Goal: Information Seeking & Learning: Learn about a topic

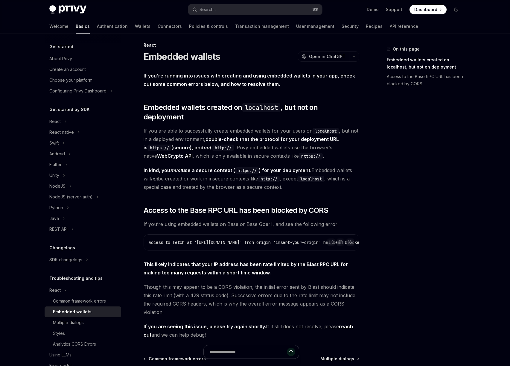
scroll to position [4, 0]
click at [204, 7] on div "Search..." at bounding box center [208, 9] width 17 height 7
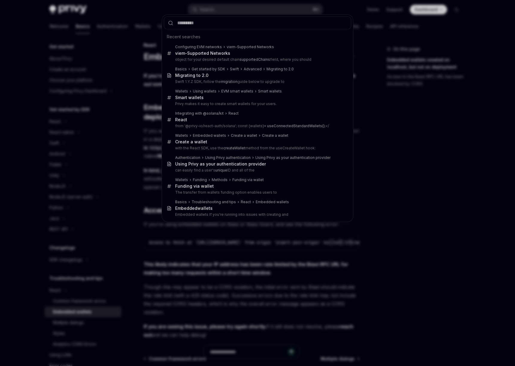
type input "**********"
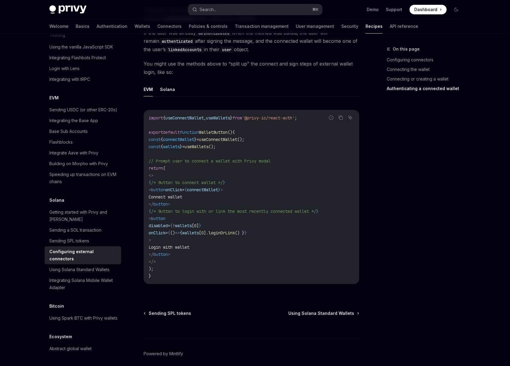
scroll to position [1048, 0]
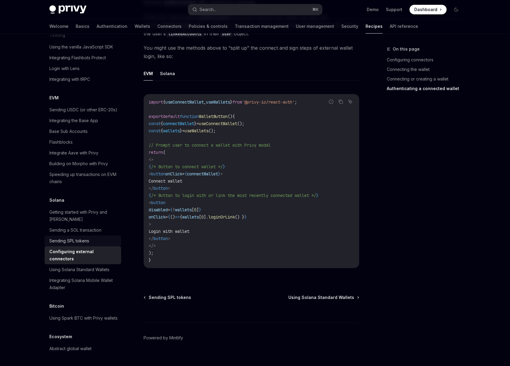
click at [69, 237] on div "Sending SPL tokens" at bounding box center [69, 240] width 40 height 7
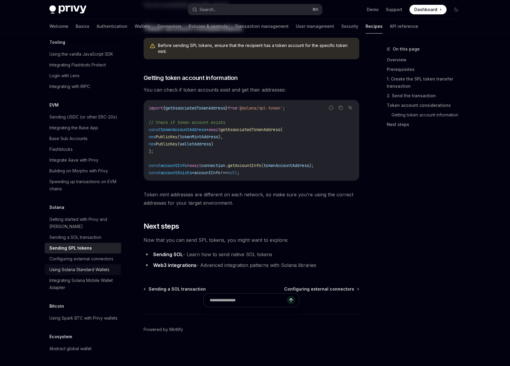
click at [83, 266] on div "Using Solana Standard Wallets" at bounding box center [79, 269] width 60 height 7
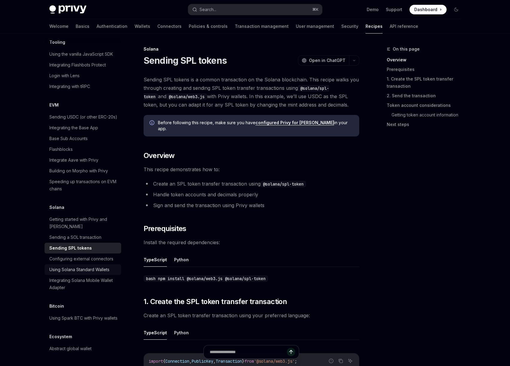
type textarea "*"
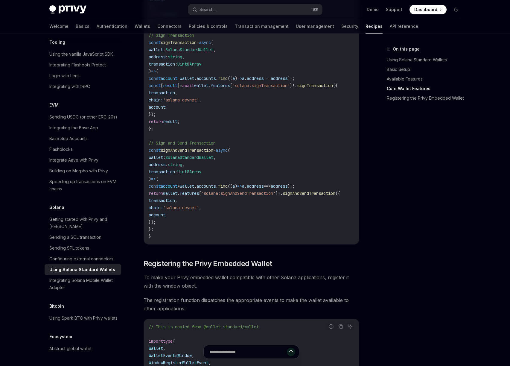
scroll to position [494, 0]
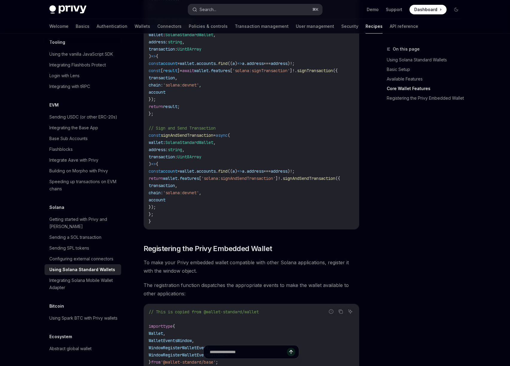
click at [205, 10] on div "Search..." at bounding box center [208, 9] width 17 height 7
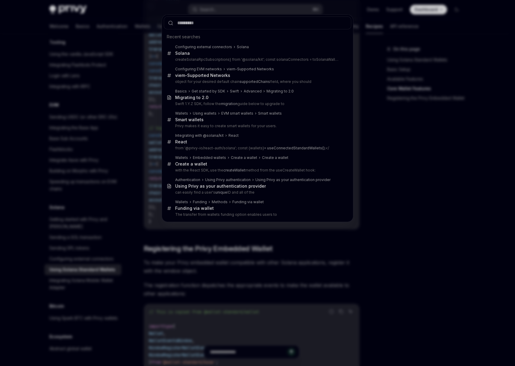
type input "**********"
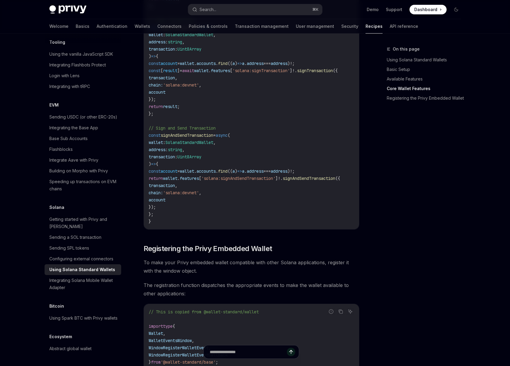
type textarea "*"
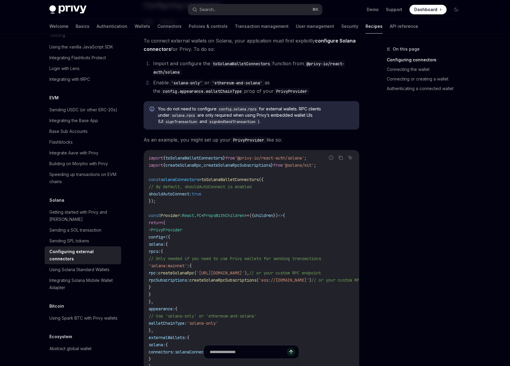
scroll to position [142, 0]
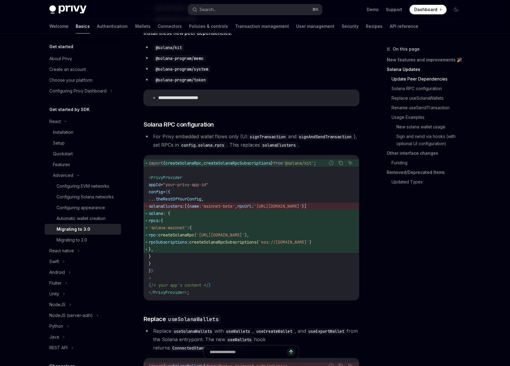
scroll to position [226, 0]
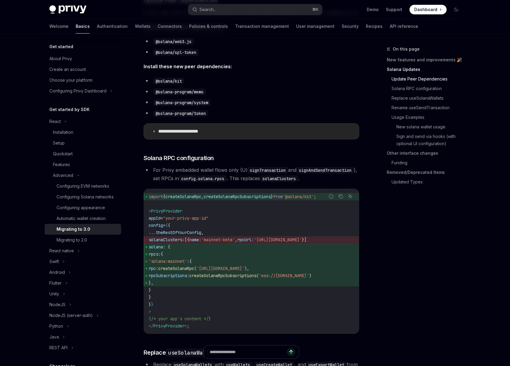
click at [235, 133] on summary "**********" at bounding box center [251, 132] width 215 height 16
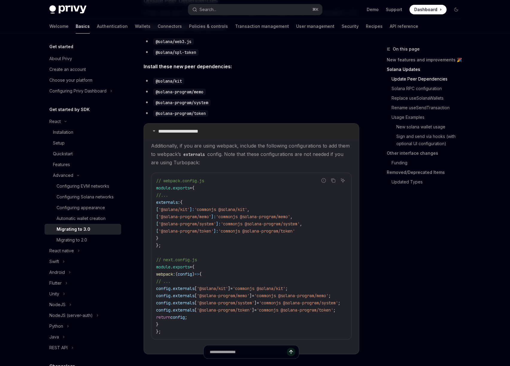
click at [235, 133] on summary "**********" at bounding box center [251, 132] width 215 height 16
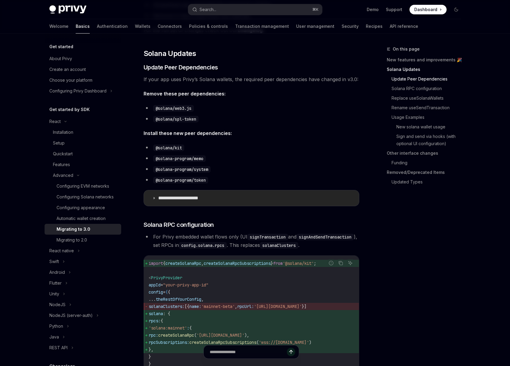
scroll to position [183, 0]
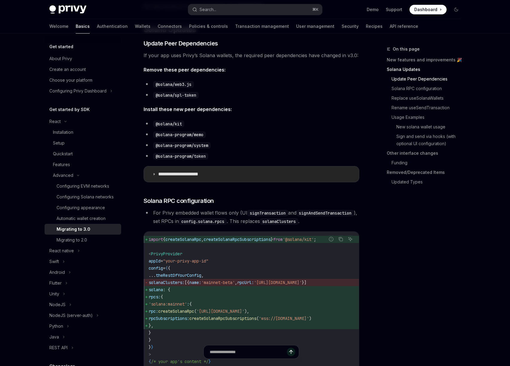
click at [221, 167] on summary "**********" at bounding box center [251, 174] width 215 height 16
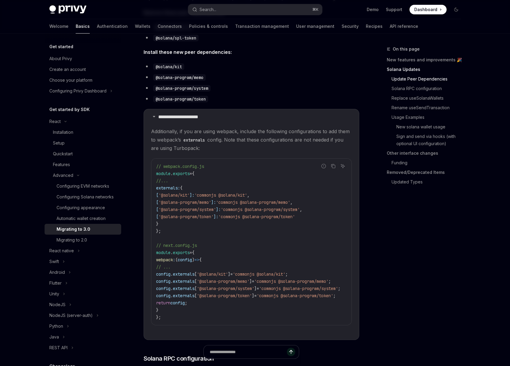
scroll to position [245, 0]
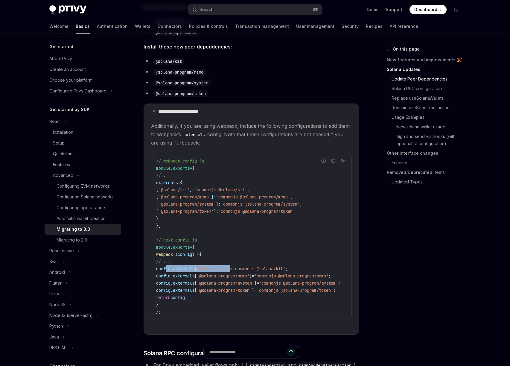
drag, startPoint x: 166, startPoint y: 270, endPoint x: 244, endPoint y: 272, distance: 78.1
click at [244, 272] on code "// webpack.config.js module . exports = { //... externals: { [ '@solana/kit' ]:…" at bounding box center [255, 236] width 199 height 158
copy span "config . externals [ '@solana/kit' ]"
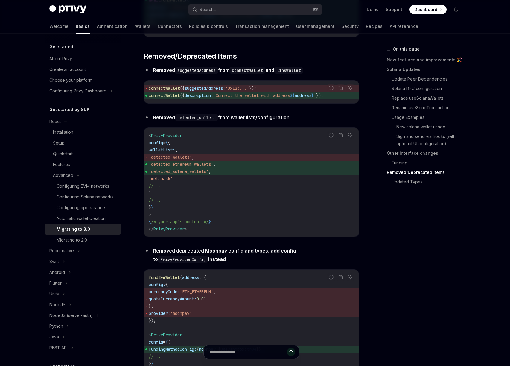
scroll to position [2197, 0]
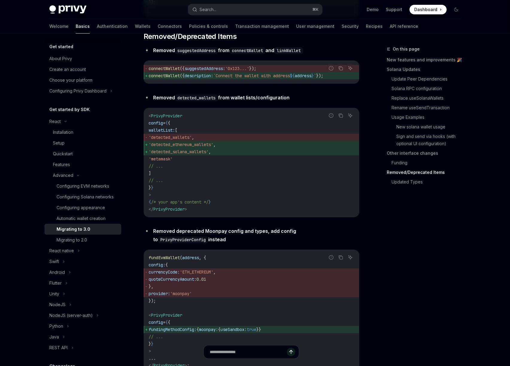
click at [184, 155] on span "'detected_solana_wallets' ," at bounding box center [252, 151] width 206 height 7
drag, startPoint x: 164, startPoint y: 168, endPoint x: 234, endPoint y: 172, distance: 70.1
click at [234, 172] on code "< PrivyProvider config = { { walletList: [ 'detected_wallets' , 'detected_ether…" at bounding box center [252, 162] width 206 height 101
copy code "'detected_ethereum_wallets' , 'detected_solana_wallets' ,"
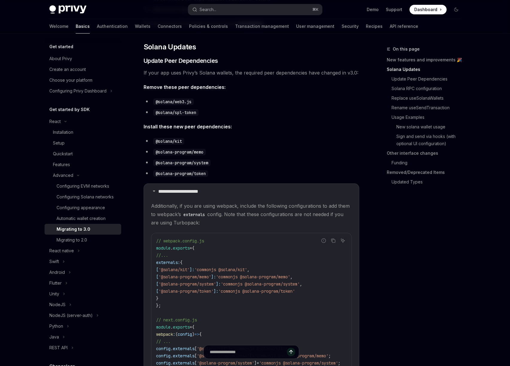
scroll to position [230, 0]
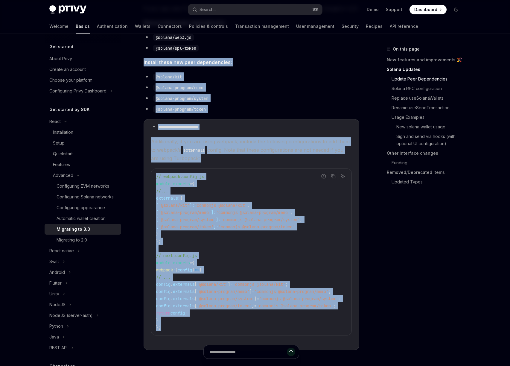
drag, startPoint x: 140, startPoint y: 61, endPoint x: 357, endPoint y: 331, distance: 346.5
copy div "**********"
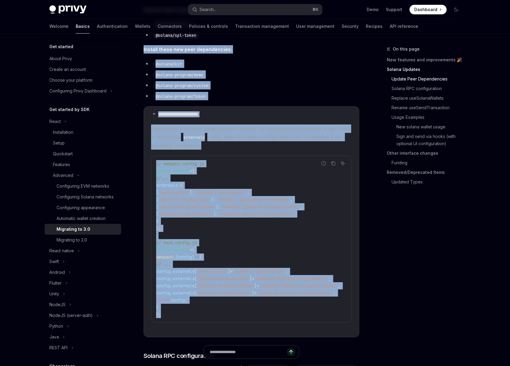
scroll to position [285, 0]
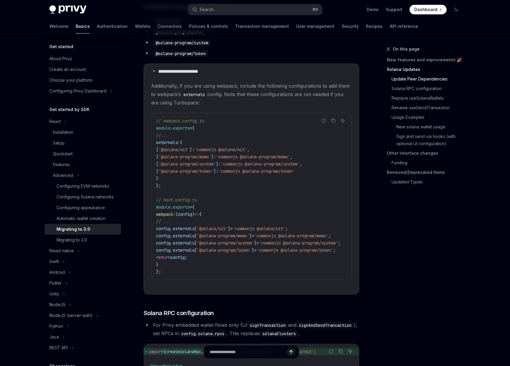
click at [411, 230] on div "On this page New features and improvements 🎉 Solana Updates Update Peer Depende…" at bounding box center [420, 205] width 91 height 320
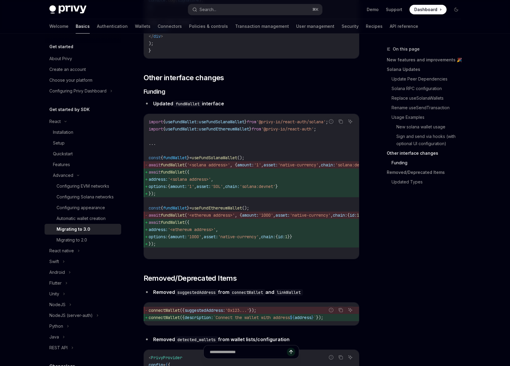
scroll to position [1967, 0]
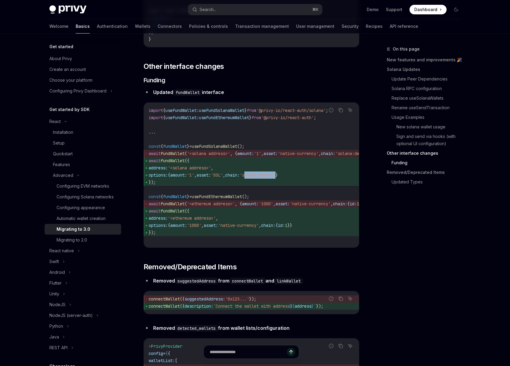
drag, startPoint x: 299, startPoint y: 197, endPoint x: 267, endPoint y: 198, distance: 32.3
click at [267, 179] on span "options: { amount: '1' , asset: 'SOL' , chain: 'solana:devnet' }" at bounding box center [271, 174] width 244 height 7
copy span "solana:devnet"
click at [228, 13] on button "Search... ⌘ K" at bounding box center [255, 9] width 134 height 11
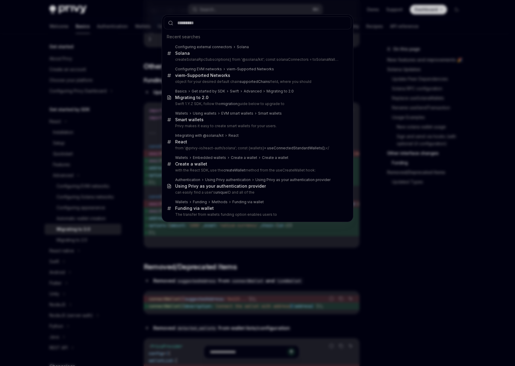
type input "**********"
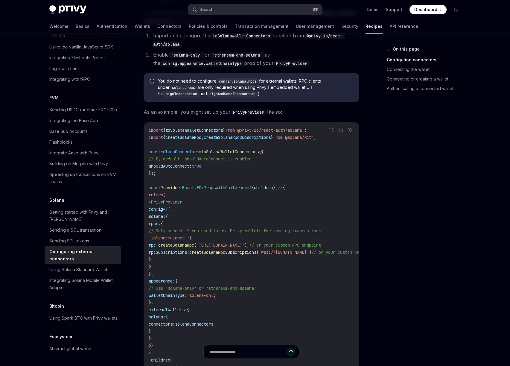
click at [218, 13] on button "Search... ⌘ K" at bounding box center [255, 9] width 134 height 11
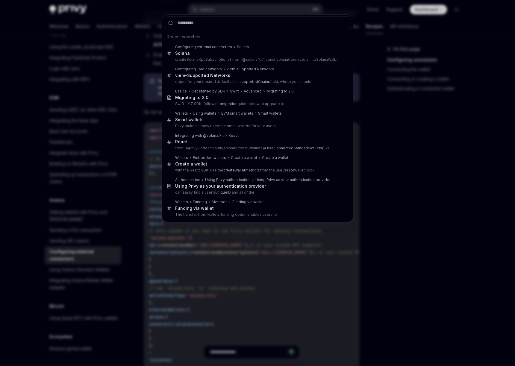
type input "**********"
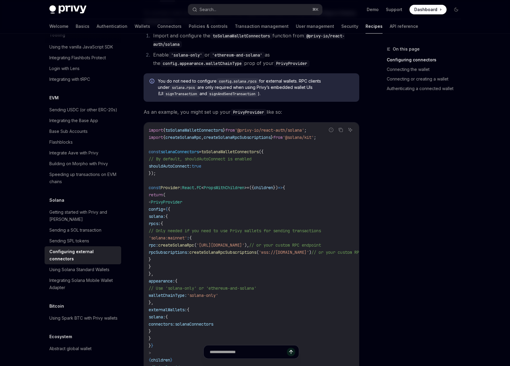
type textarea "*"
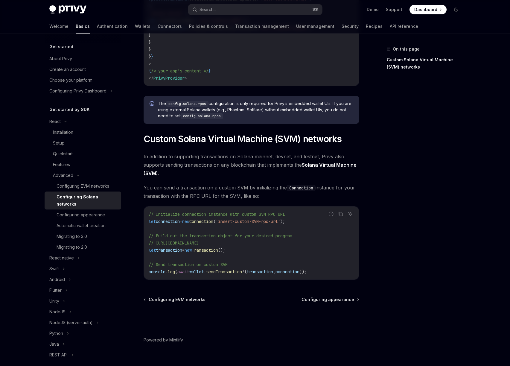
scroll to position [195, 0]
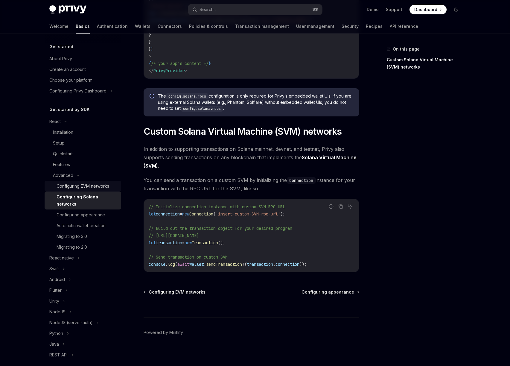
click at [102, 188] on div "Configuring EVM networks" at bounding box center [83, 186] width 53 height 7
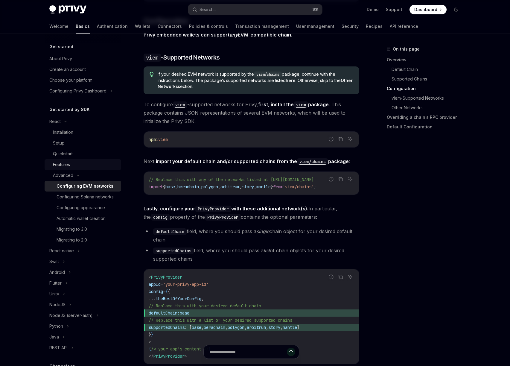
scroll to position [586, 0]
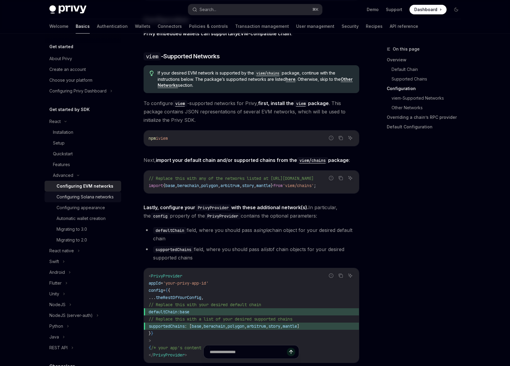
click at [74, 199] on div "Configuring Solana networks" at bounding box center [85, 196] width 57 height 7
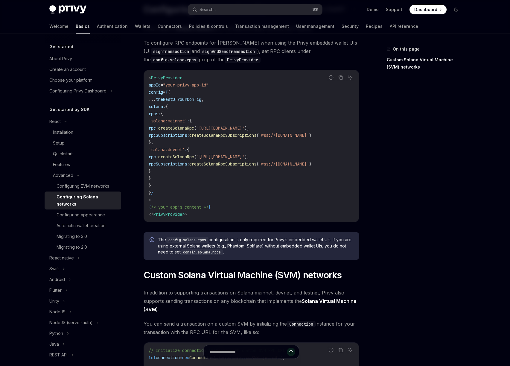
scroll to position [46, 0]
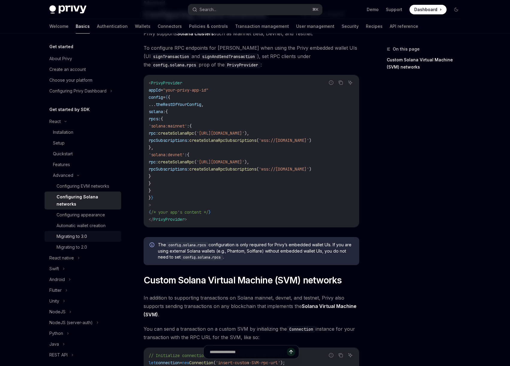
click at [81, 239] on div "Migrating to 3.0" at bounding box center [72, 236] width 31 height 7
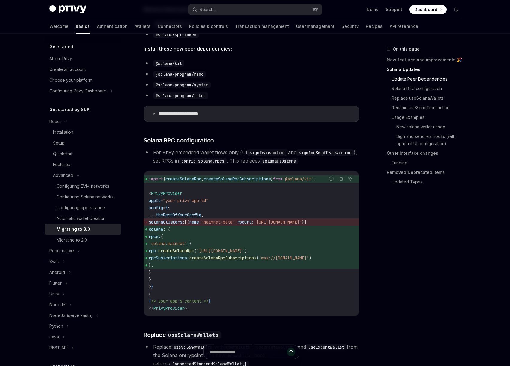
scroll to position [254, 0]
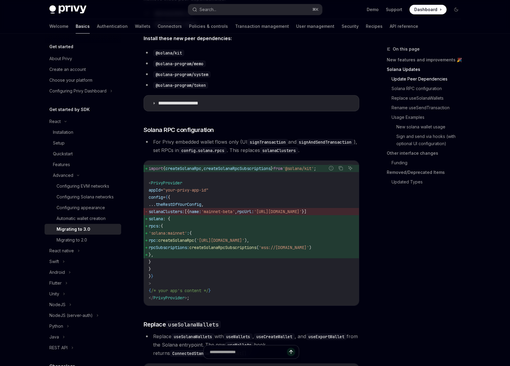
drag, startPoint x: 157, startPoint y: 227, endPoint x: 193, endPoint y: 264, distance: 52.1
click at [193, 264] on code "import { createSolanaRpc , createSolanaRpcSubscriptions } from '@solana/kit' ; …" at bounding box center [252, 233] width 206 height 136
copy code "solana : { rpcs: { 'solana:mainnet' : { rpc: createSolanaRpc ( 'https://api.mai…"
click at [161, 229] on span "rpcs:" at bounding box center [155, 225] width 12 height 5
drag, startPoint x: 162, startPoint y: 235, endPoint x: 193, endPoint y: 261, distance: 40.4
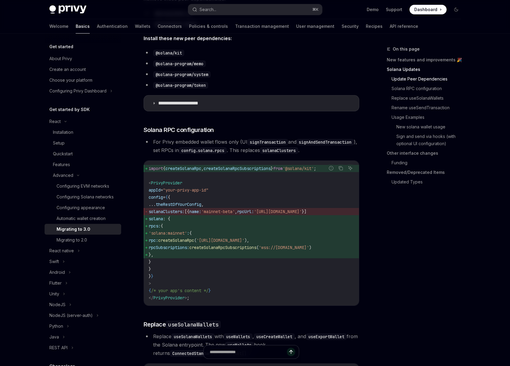
click at [193, 261] on code "import { createSolanaRpc , createSolanaRpcSubscriptions } from '@solana/kit' ; …" at bounding box center [252, 233] width 206 height 136
copy code "rpcs: { 'solana:mainnet' : { rpc: createSolanaRpc ( 'https://api.mainnet-beta.s…"
click at [167, 236] on span "'solana:mainnet'" at bounding box center [168, 232] width 38 height 5
drag, startPoint x: 167, startPoint y: 241, endPoint x: 180, endPoint y: 261, distance: 23.4
click at [180, 261] on code "import { createSolanaRpc , createSolanaRpcSubscriptions } from '@solana/kit' ; …" at bounding box center [252, 233] width 206 height 136
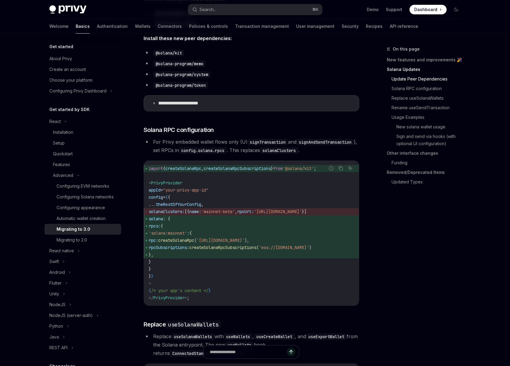
copy code "'solana:mainnet' : { rpc: createSolanaRpc ( 'https://api.mainnet-beta.solana.co…"
drag, startPoint x: 295, startPoint y: 178, endPoint x: 142, endPoint y: 176, distance: 153.2
copy span "import { createSolanaRpc , createSolanaRpcSubscriptions } from '@solana/kit' ;"
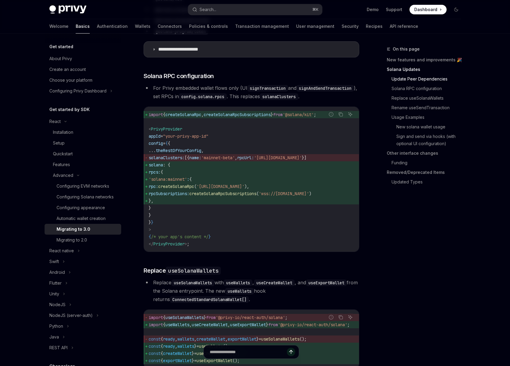
scroll to position [306, 0]
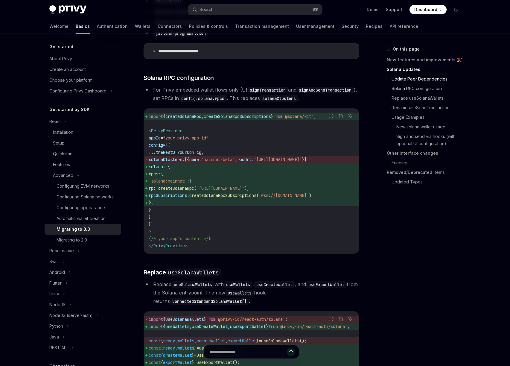
click at [419, 87] on link "Solana RPC configuration" at bounding box center [426, 89] width 79 height 10
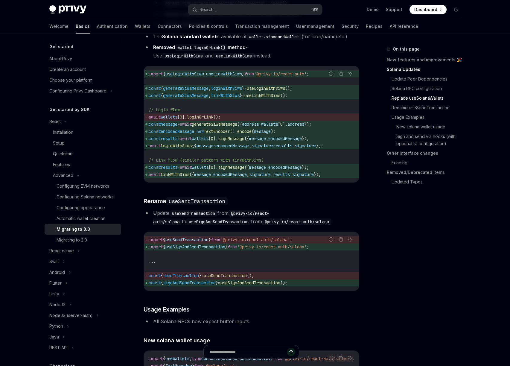
scroll to position [830, 0]
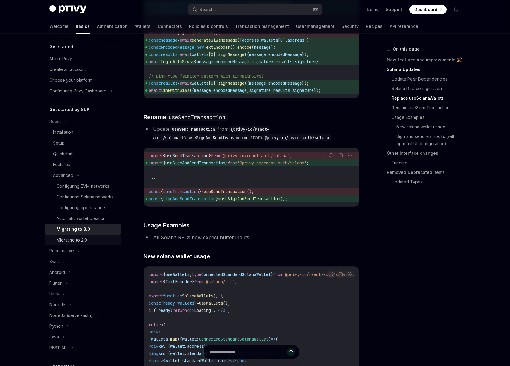
click at [88, 244] on div "Migrating to 2.0" at bounding box center [87, 239] width 61 height 7
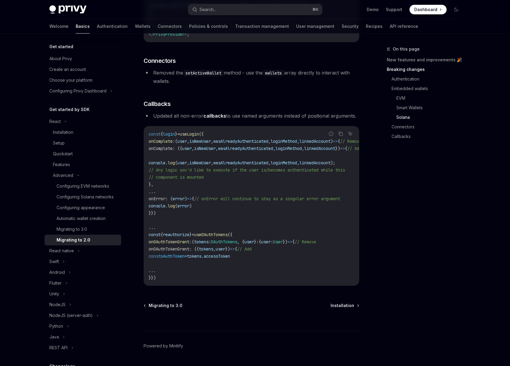
scroll to position [1660, 0]
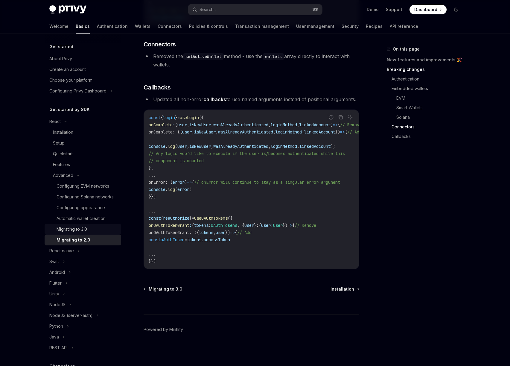
click at [83, 233] on div "Migrating to 3.0" at bounding box center [72, 229] width 31 height 7
type textarea "*"
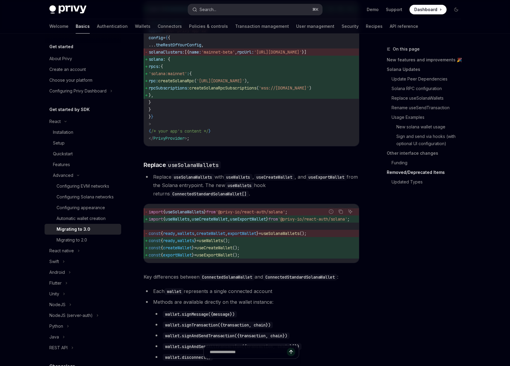
scroll to position [2270, 0]
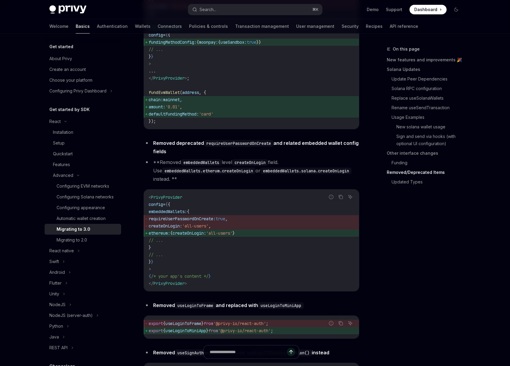
drag, startPoint x: 164, startPoint y: 254, endPoint x: 261, endPoint y: 253, distance: 97.5
click at [261, 237] on span "ethereum: { createOnLogin: 'all-users' }" at bounding box center [252, 232] width 206 height 7
copy span "ethereum: { createOnLogin: 'all-users' }"
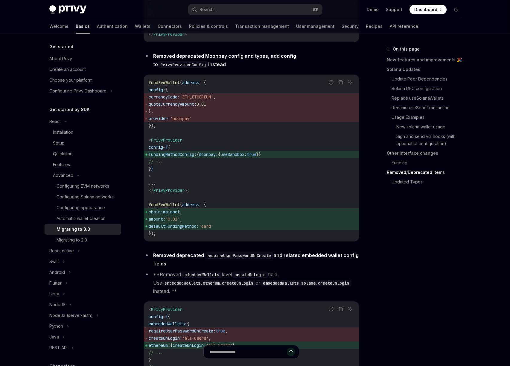
scroll to position [2120, 0]
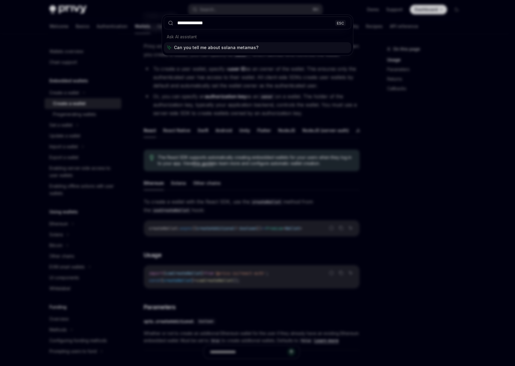
type input "**********"
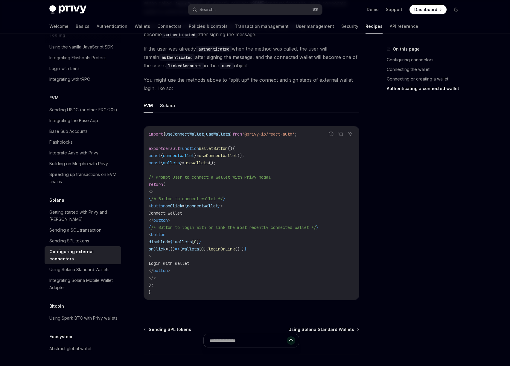
scroll to position [1032, 0]
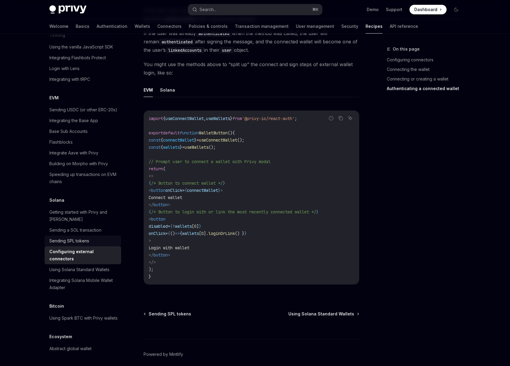
click at [77, 237] on div "Sending SPL tokens" at bounding box center [69, 240] width 40 height 7
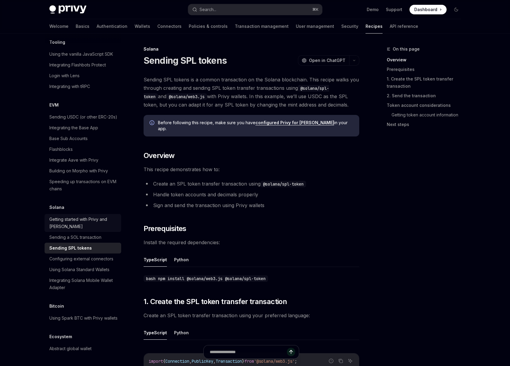
click at [62, 216] on div "Getting started with Privy and Solana" at bounding box center [83, 223] width 68 height 14
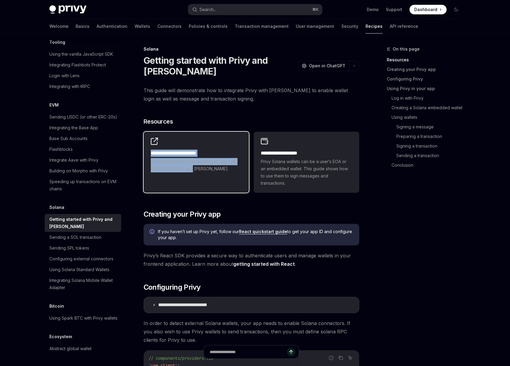
click at [174, 153] on h2 "**********" at bounding box center [196, 153] width 91 height 7
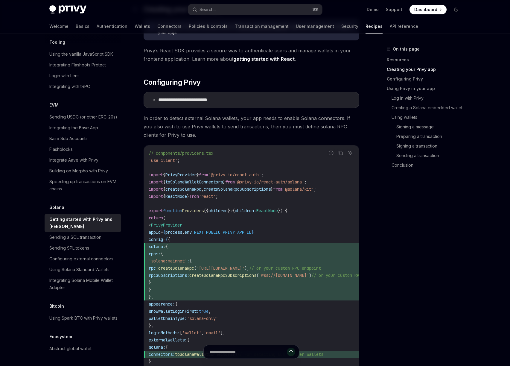
scroll to position [218, 0]
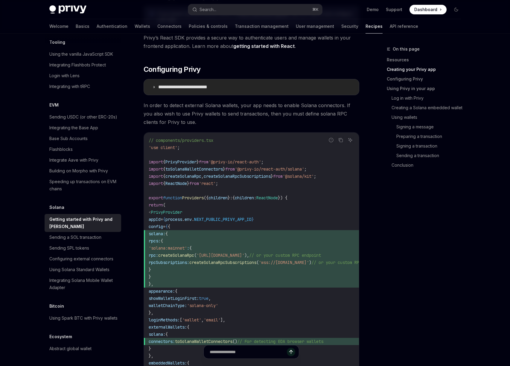
click at [159, 89] on p "**********" at bounding box center [192, 87] width 68 height 6
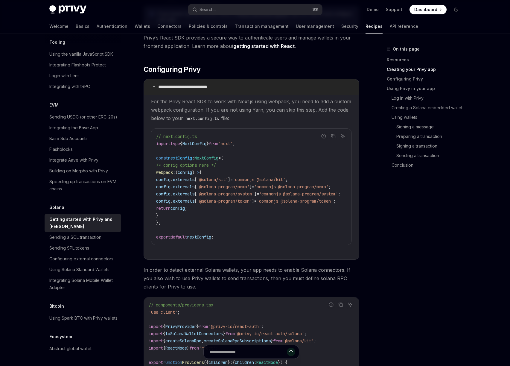
click at [157, 89] on summary "**********" at bounding box center [251, 87] width 215 height 16
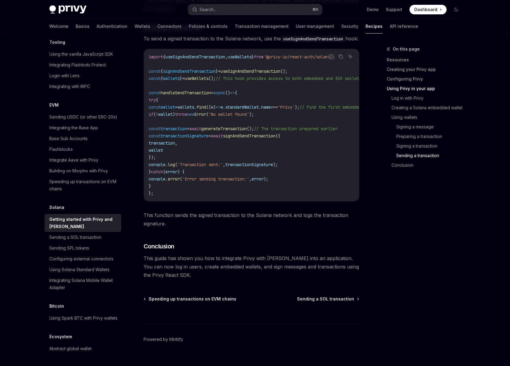
scroll to position [2014, 0]
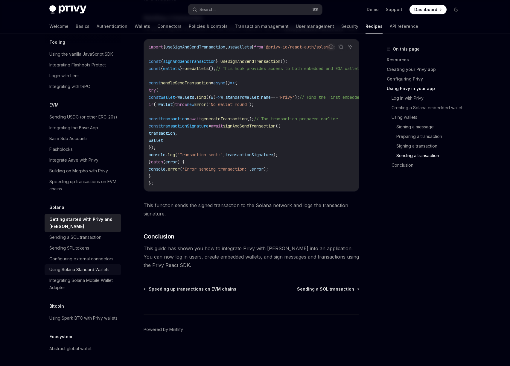
click at [93, 266] on div "Using Solana Standard Wallets" at bounding box center [79, 269] width 60 height 7
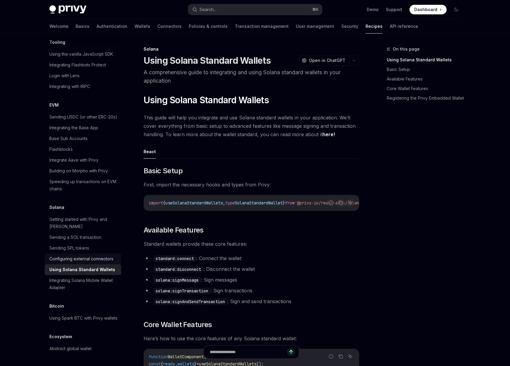
click at [75, 255] on div "Configuring external connectors" at bounding box center [81, 258] width 64 height 7
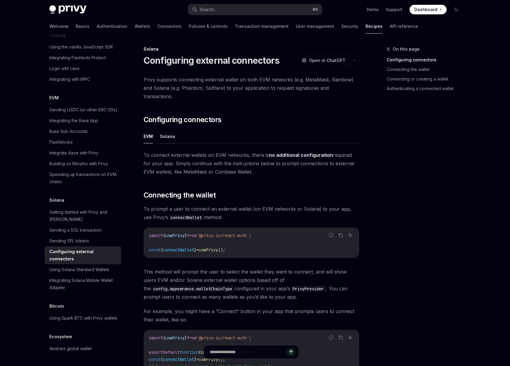
click at [164, 129] on button "Solana" at bounding box center [167, 136] width 15 height 14
type textarea "*"
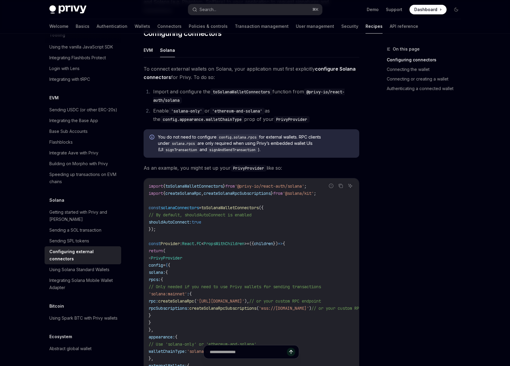
scroll to position [141, 0]
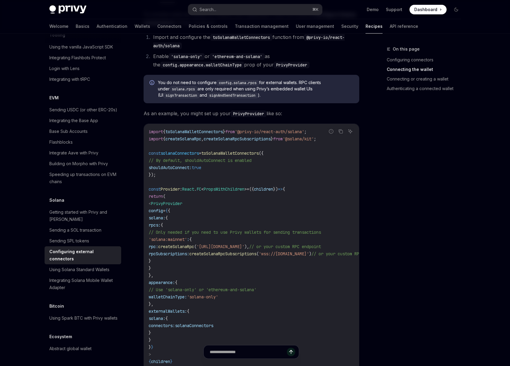
click at [259, 218] on code "import { toSolanaWalletConnectors } from '@privy-io/react-auth/solana' ; import…" at bounding box center [273, 257] width 249 height 259
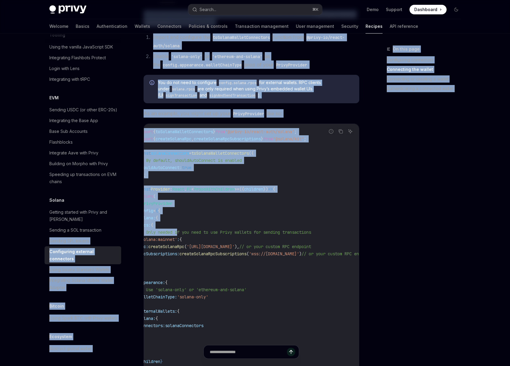
scroll to position [0, 0]
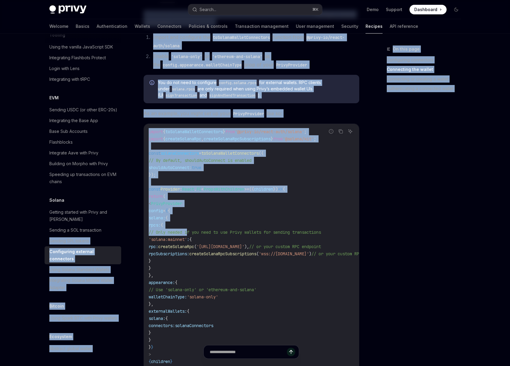
drag, startPoint x: 189, startPoint y: 225, endPoint x: 124, endPoint y: 222, distance: 65.0
click at [242, 217] on code "import { toSolanaWalletConnectors } from '@privy-io/react-auth/solana' ; import…" at bounding box center [273, 257] width 249 height 259
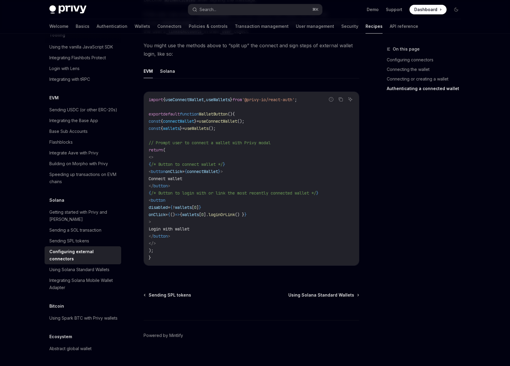
scroll to position [1280, 0]
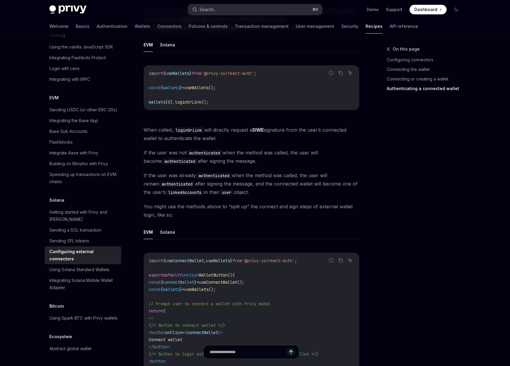
click at [229, 10] on button "Search... ⌘ K" at bounding box center [255, 9] width 134 height 11
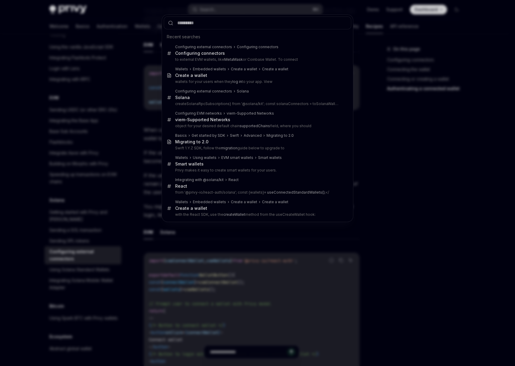
type input "**********"
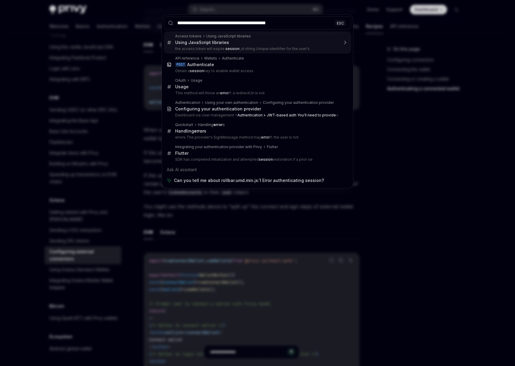
drag, startPoint x: 220, startPoint y: 23, endPoint x: 150, endPoint y: 20, distance: 69.5
click at [150, 20] on div "**********" at bounding box center [257, 183] width 515 height 366
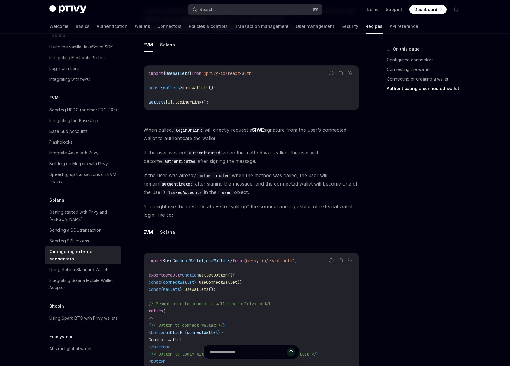
click at [239, 9] on button "Search... ⌘ K" at bounding box center [255, 9] width 134 height 11
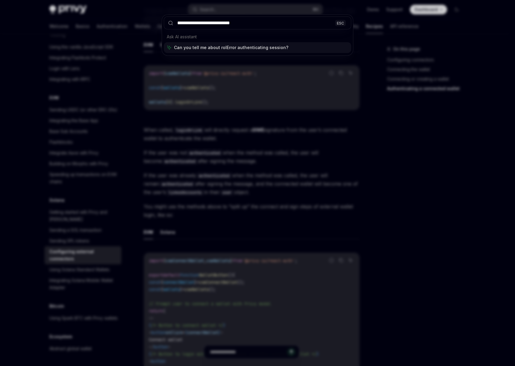
type input "**********"
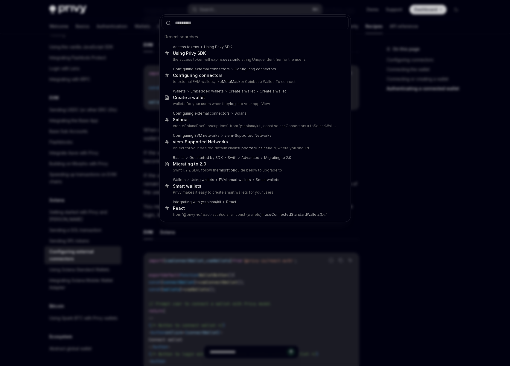
type textarea "*"
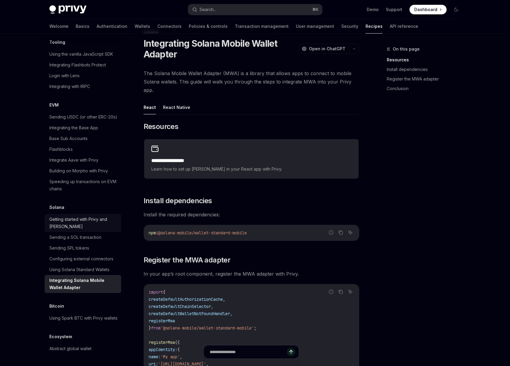
click at [92, 216] on div "Getting started with Privy and [PERSON_NAME]" at bounding box center [83, 223] width 68 height 14
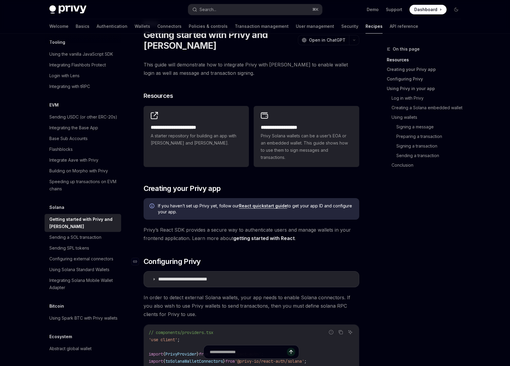
click at [333, 257] on h2 "​ Configuring Privy" at bounding box center [252, 262] width 216 height 10
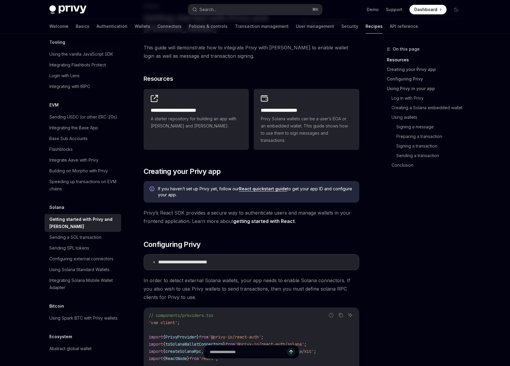
scroll to position [186, 0]
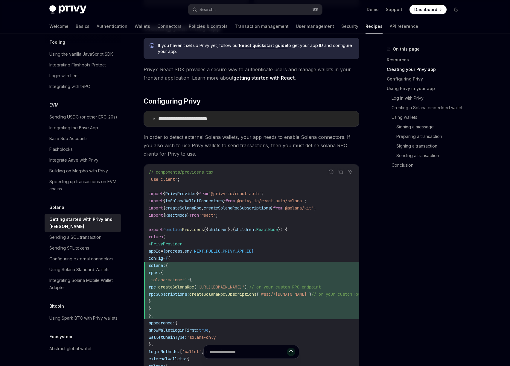
click at [153, 119] on icon at bounding box center [154, 119] width 4 height 4
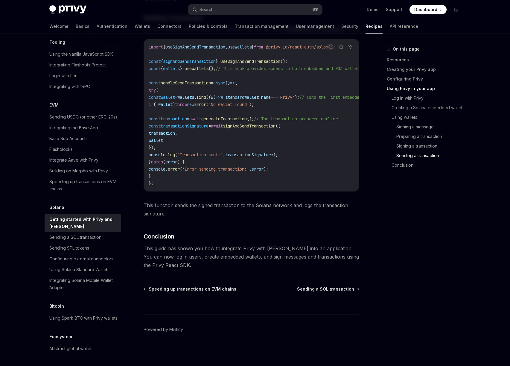
scroll to position [2181, 0]
click at [77, 255] on div "Configuring external connectors" at bounding box center [81, 258] width 64 height 7
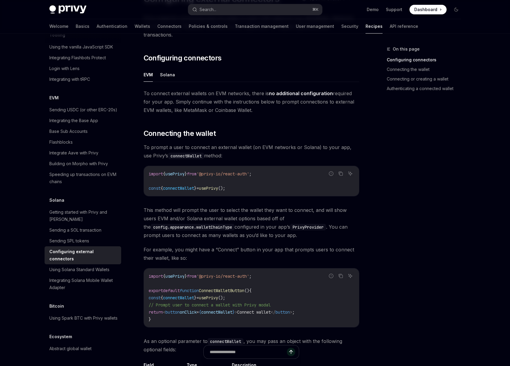
scroll to position [63, 0]
click at [172, 66] on button "Solana" at bounding box center [167, 73] width 15 height 14
type textarea "*"
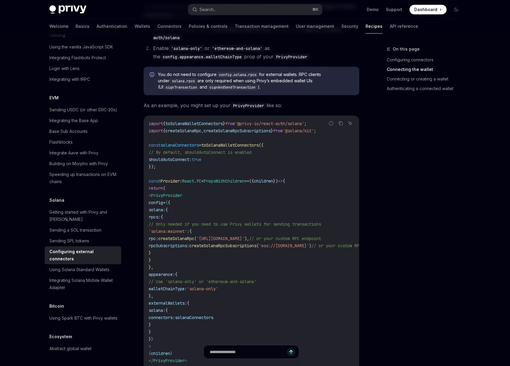
scroll to position [149, 0]
click at [221, 150] on code "import { toSolanaWalletConnectors } from '@privy-io/react-auth/solana' ; import…" at bounding box center [273, 249] width 249 height 259
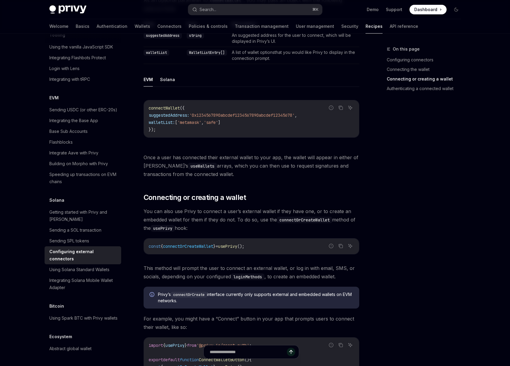
scroll to position [794, 0]
